Goal: Task Accomplishment & Management: Use online tool/utility

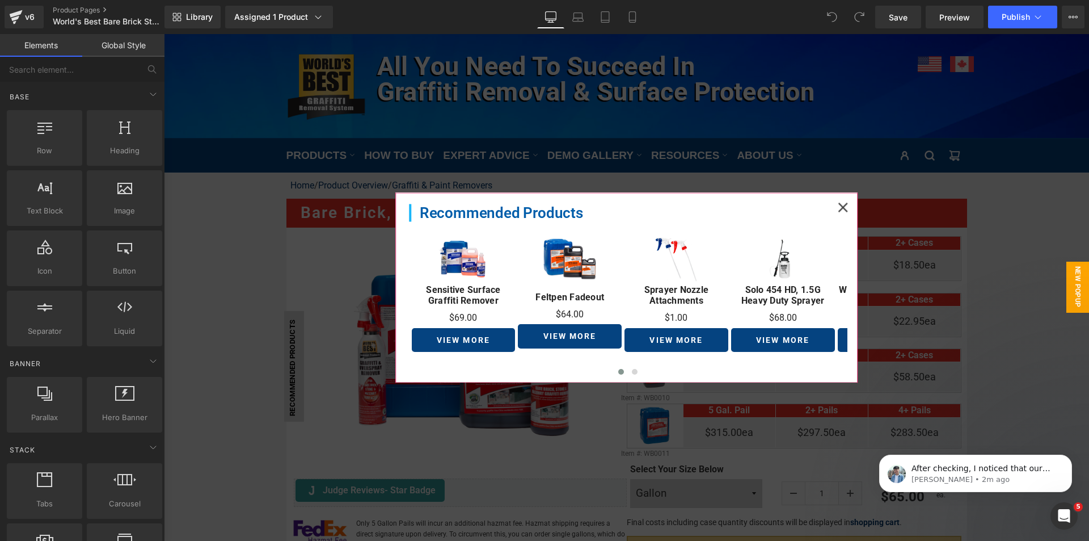
click at [838, 205] on icon at bounding box center [843, 207] width 10 height 10
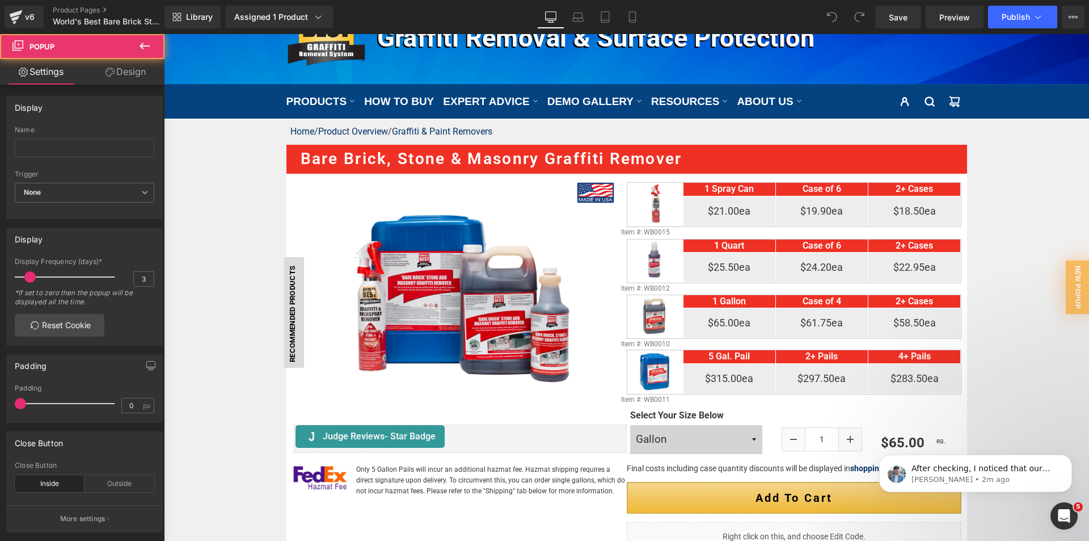
scroll to position [170, 0]
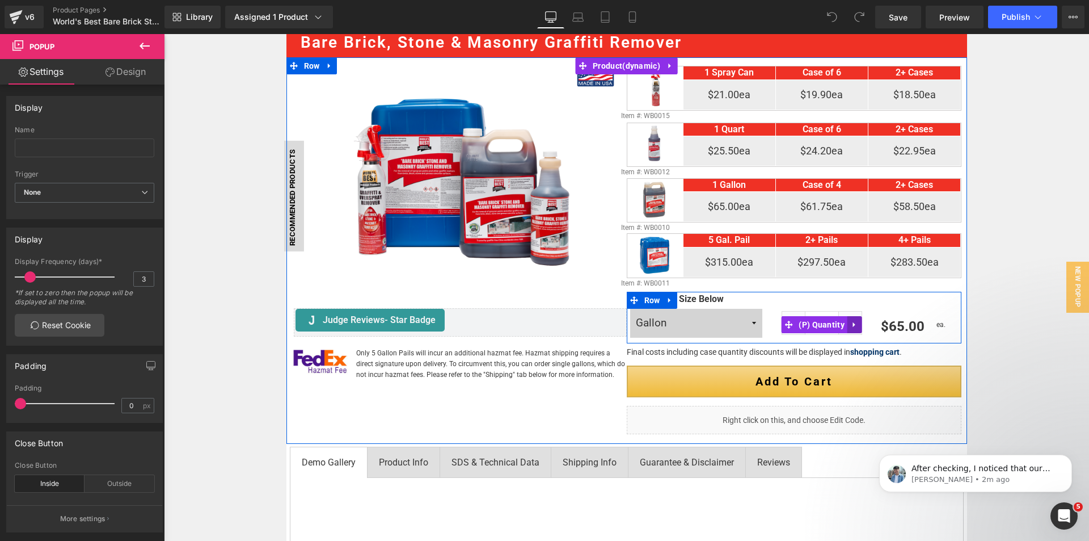
click at [851, 321] on link at bounding box center [855, 324] width 15 height 17
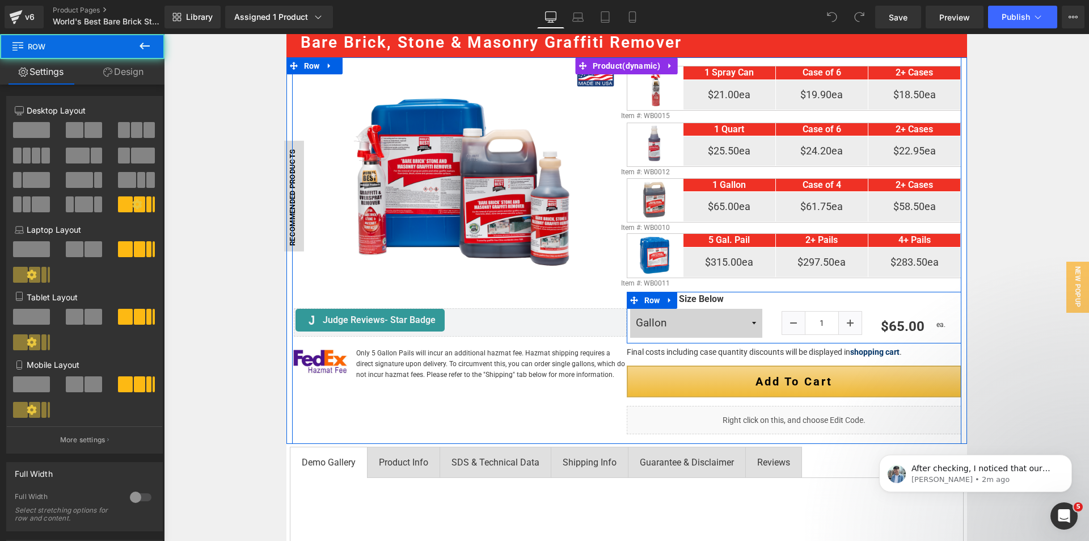
click at [808, 311] on div "1 (P) Quantity" at bounding box center [822, 315] width 112 height 46
click at [806, 313] on input "1" at bounding box center [822, 322] width 34 height 23
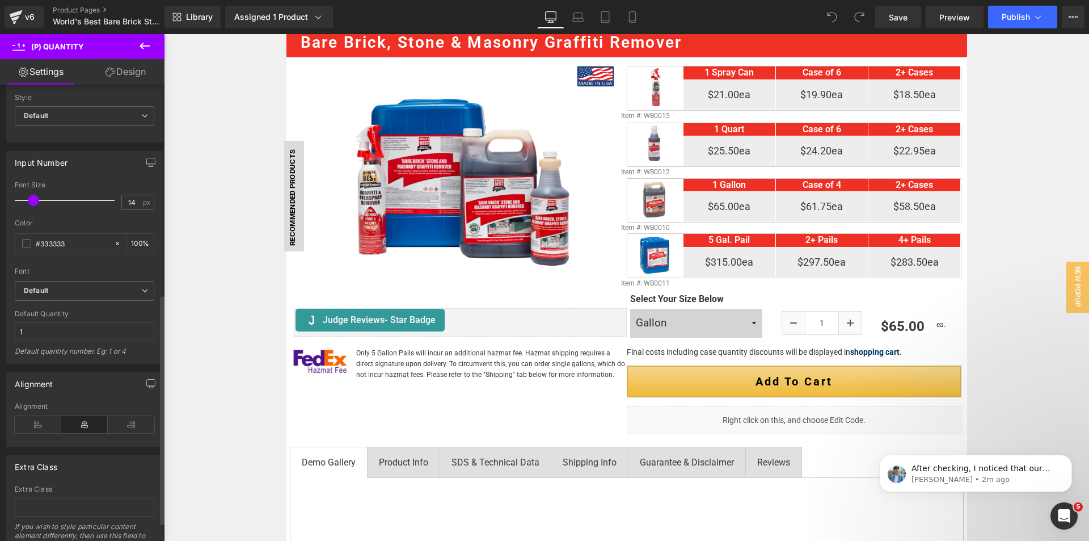
scroll to position [454, 0]
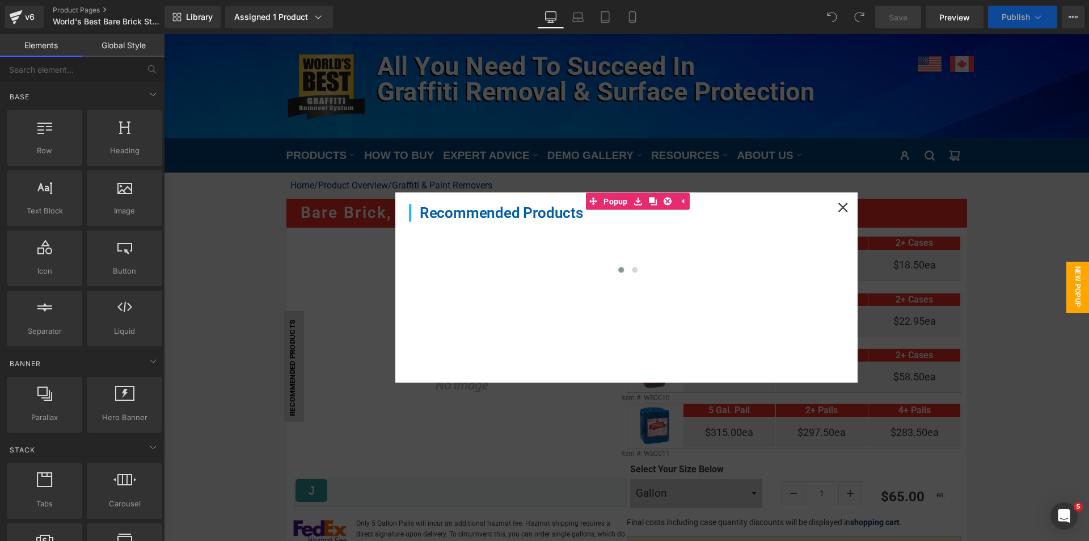
click at [838, 208] on icon at bounding box center [843, 207] width 10 height 10
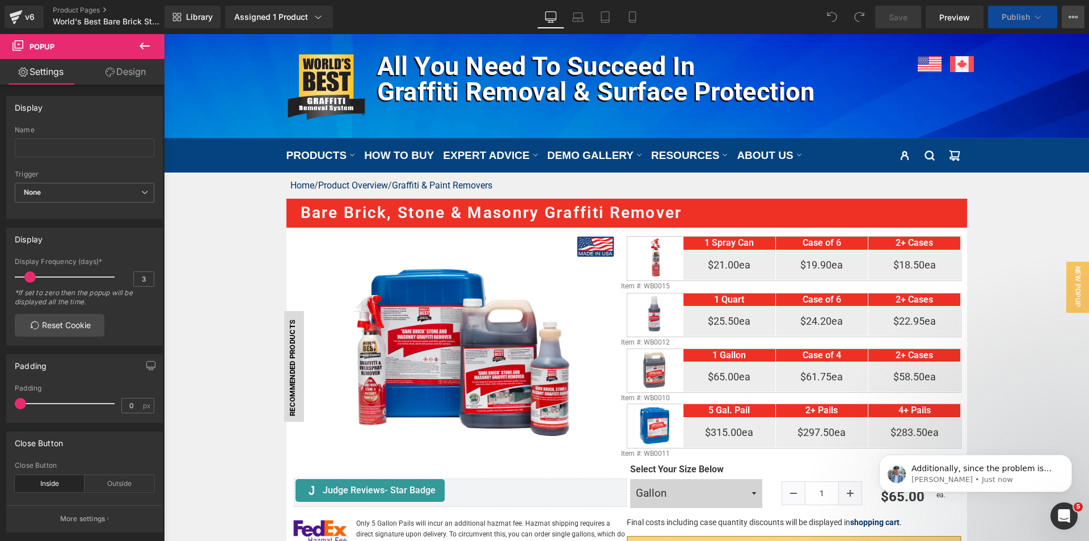
click at [1074, 14] on icon at bounding box center [1073, 16] width 9 height 9
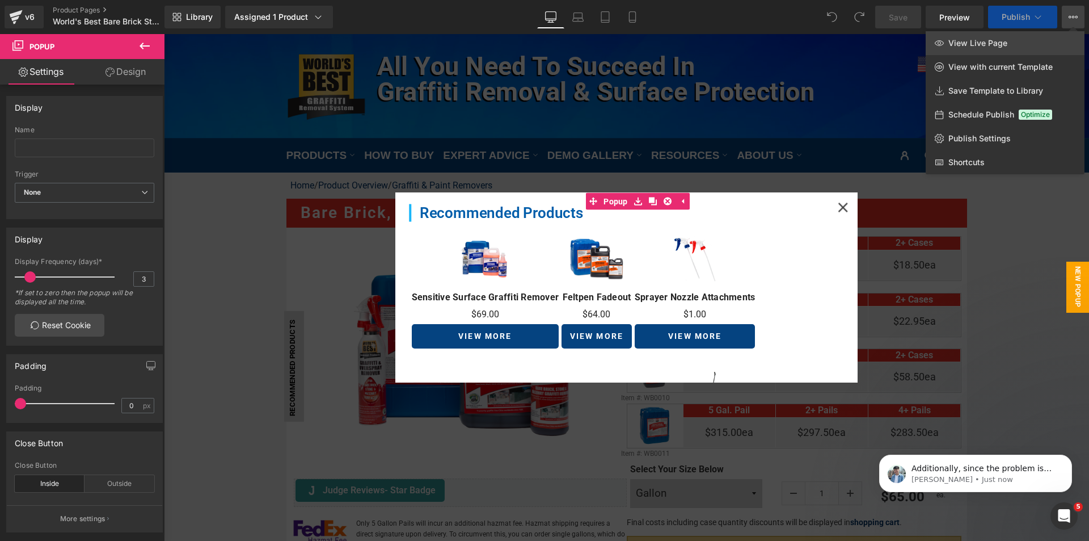
click at [1000, 47] on span "View Live Page" at bounding box center [978, 43] width 59 height 10
